Goal: Register for event/course

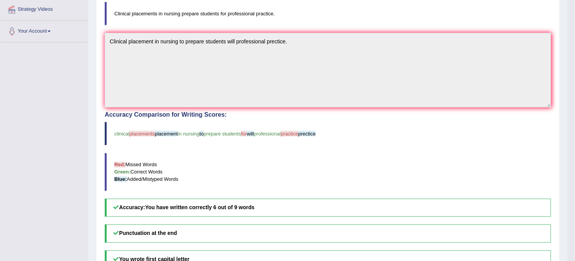
click at [520, 190] on blockquote "Red: Missed Words Green: Correct Words Blue: Added/Mistyped Words" at bounding box center [328, 172] width 446 height 38
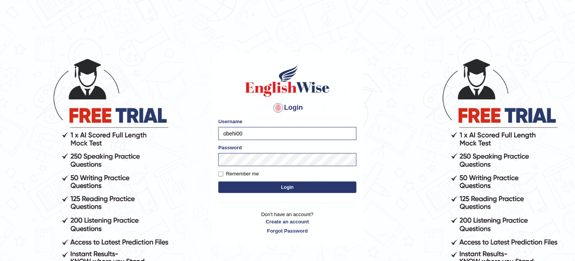
click at [309, 196] on div "Login Please fix the following errors: Username obehi00 Password Remember me Lo…" at bounding box center [287, 149] width 151 height 192
click at [319, 188] on button "Login" at bounding box center [287, 188] width 138 height 12
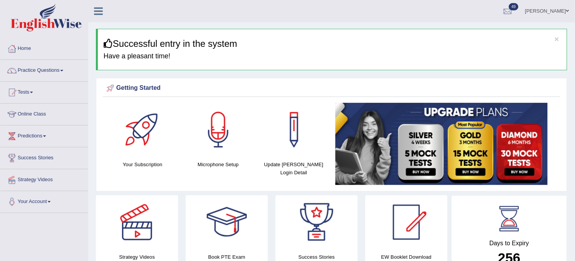
click at [319, 188] on div "Getting Started Your Subscription Microphone Setup Update Pearson Login Detail ×" at bounding box center [331, 135] width 471 height 114
click at [320, 188] on div "Getting Started Your Subscription Microphone Setup Update Pearson Login Detail ×" at bounding box center [331, 135] width 471 height 114
click at [47, 84] on link "Tests" at bounding box center [43, 91] width 87 height 19
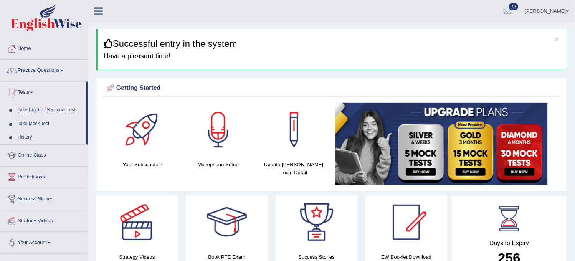
click at [38, 121] on link "Take Mock Test" at bounding box center [50, 124] width 72 height 14
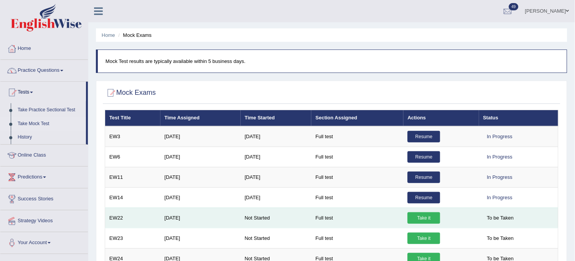
click at [412, 217] on link "Take it" at bounding box center [424, 218] width 33 height 12
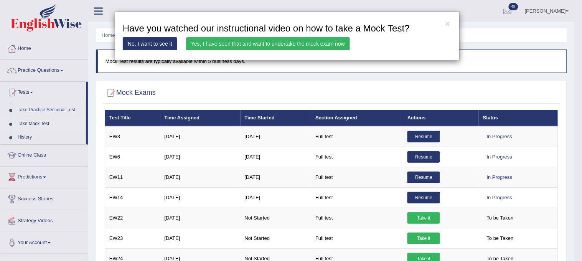
click at [296, 46] on link "Yes, I have seen that and want to undertake the mock exam now" at bounding box center [268, 43] width 164 height 13
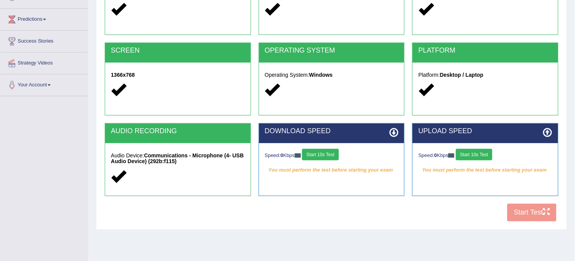
scroll to position [142, 0]
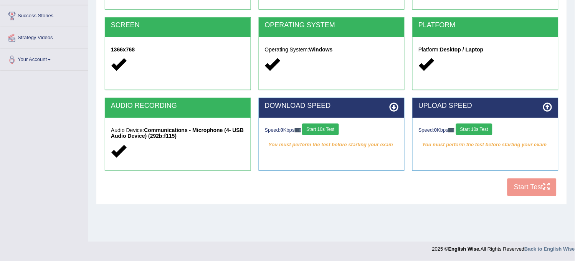
click at [331, 125] on button "Start 10s Test" at bounding box center [320, 130] width 36 height 12
click at [483, 127] on button "Start 10s Test" at bounding box center [474, 130] width 36 height 12
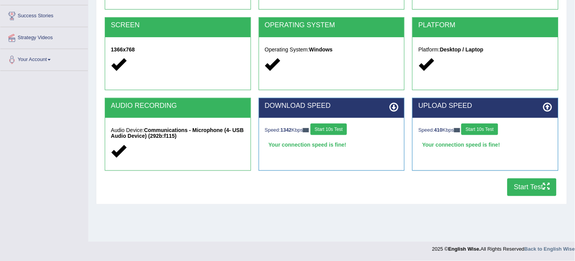
click at [525, 189] on button "Start Test" at bounding box center [531, 187] width 49 height 18
